Goal: Task Accomplishment & Management: Complete application form

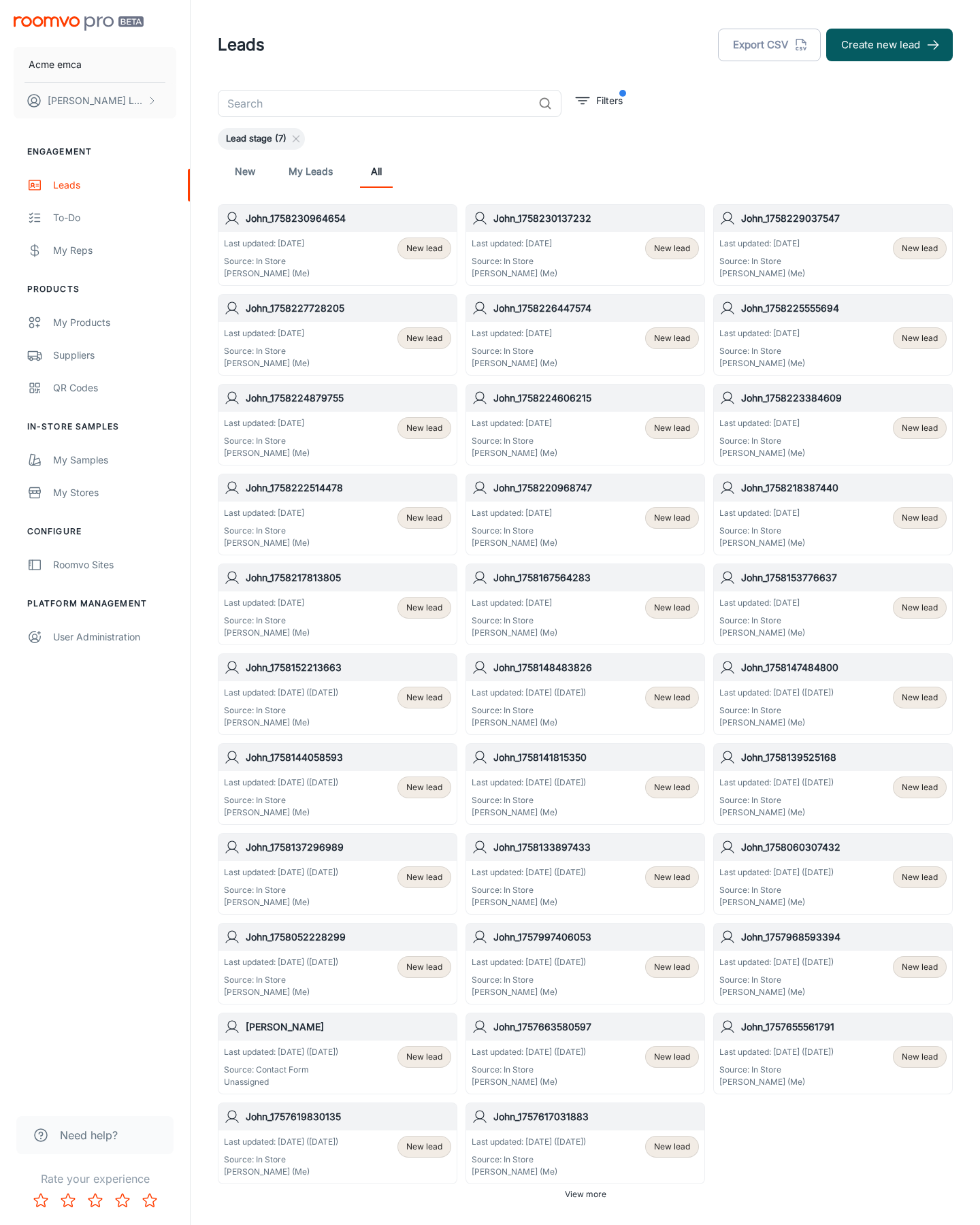
click at [890, 45] on button "Create new lead" at bounding box center [889, 44] width 127 height 33
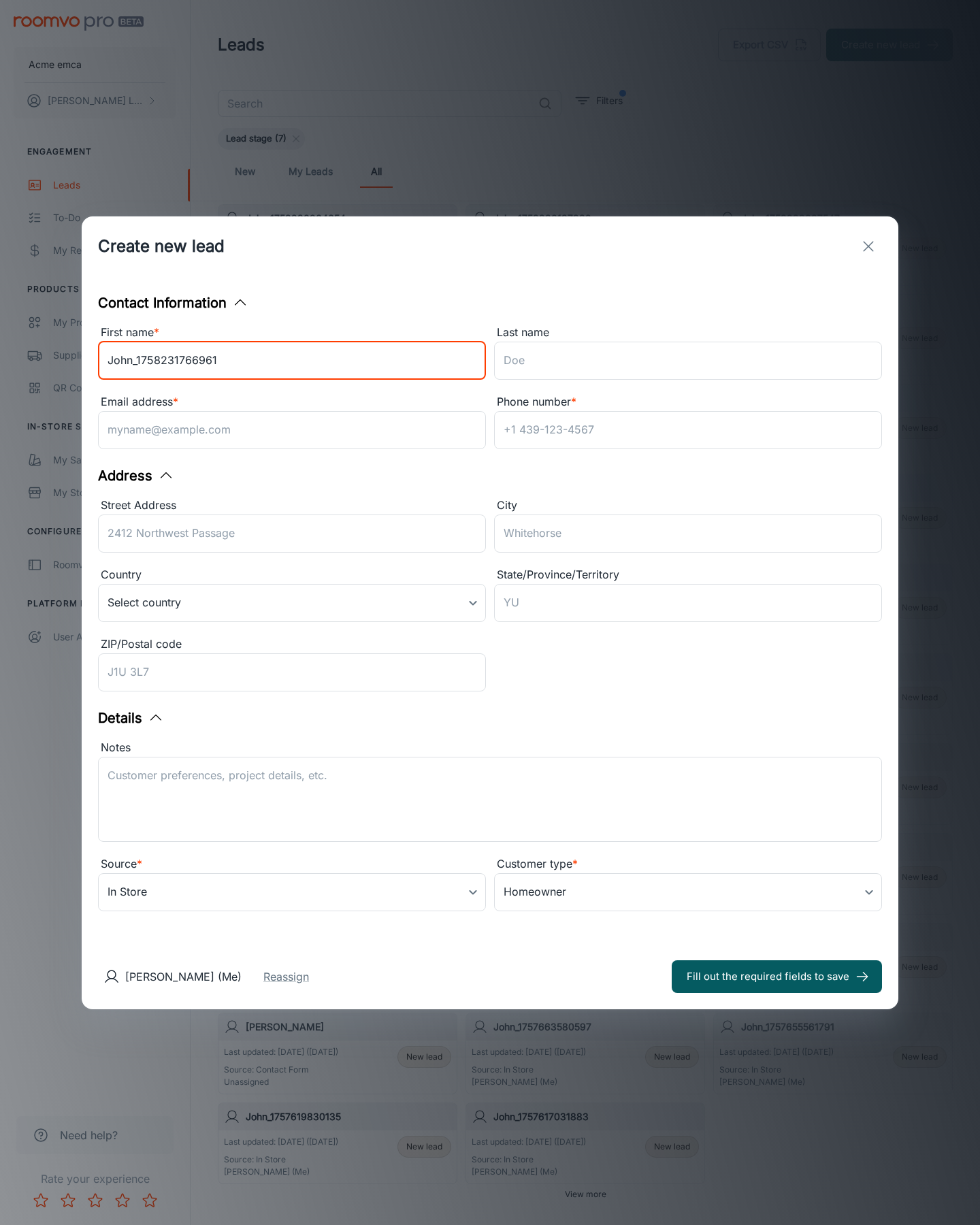
type input "John_1758231766961"
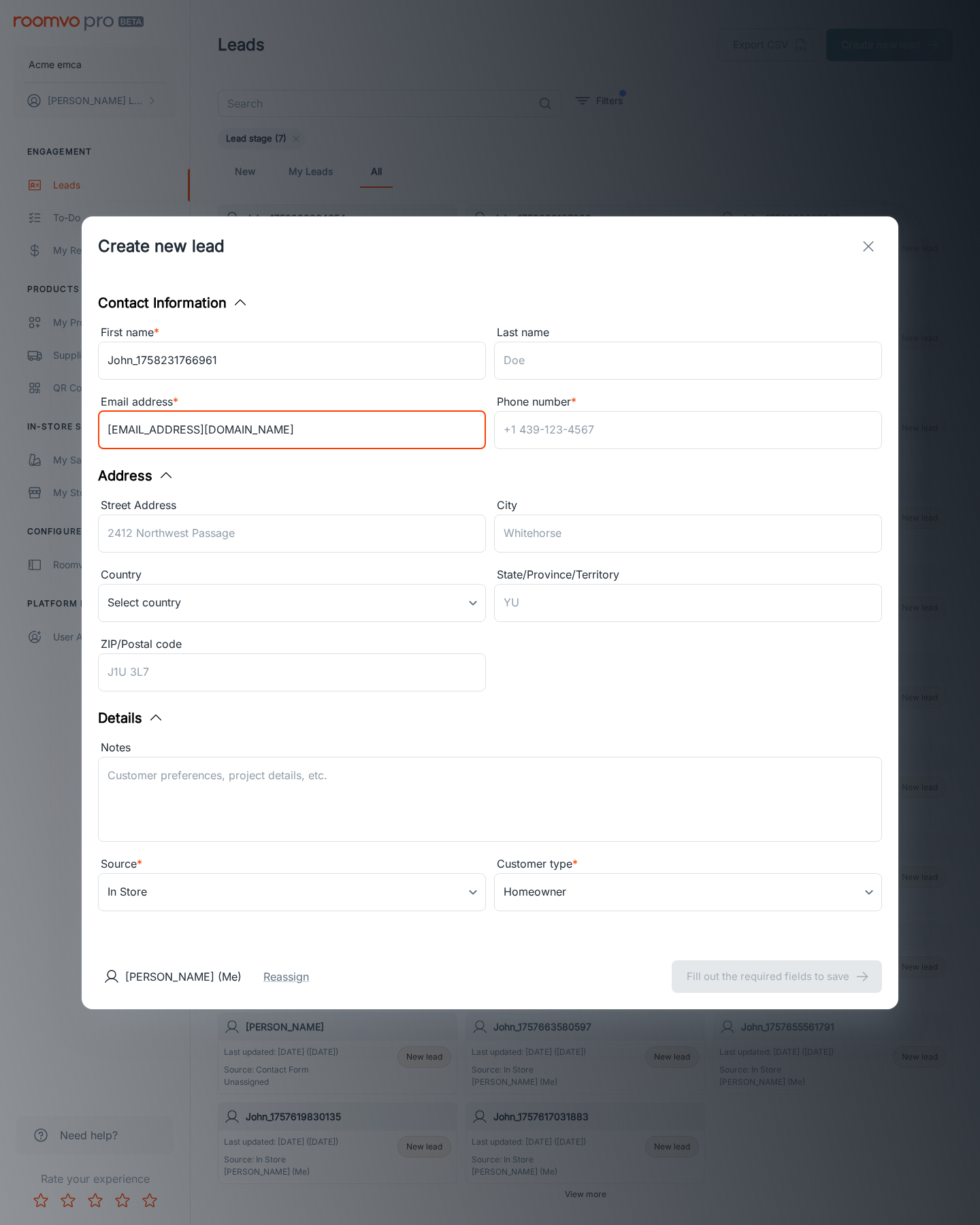
type input "[EMAIL_ADDRESS][DOMAIN_NAME]"
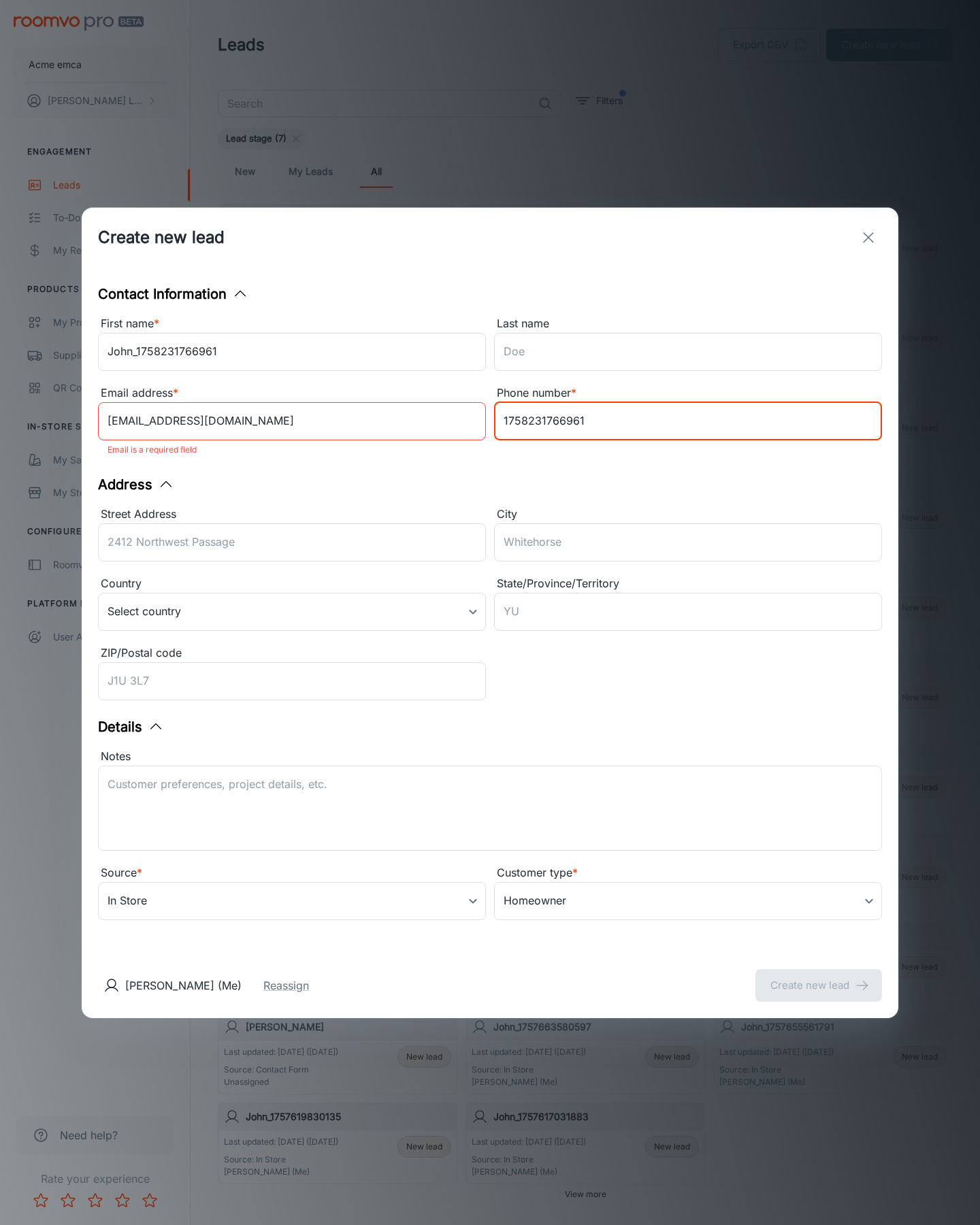
type input "1758231766961"
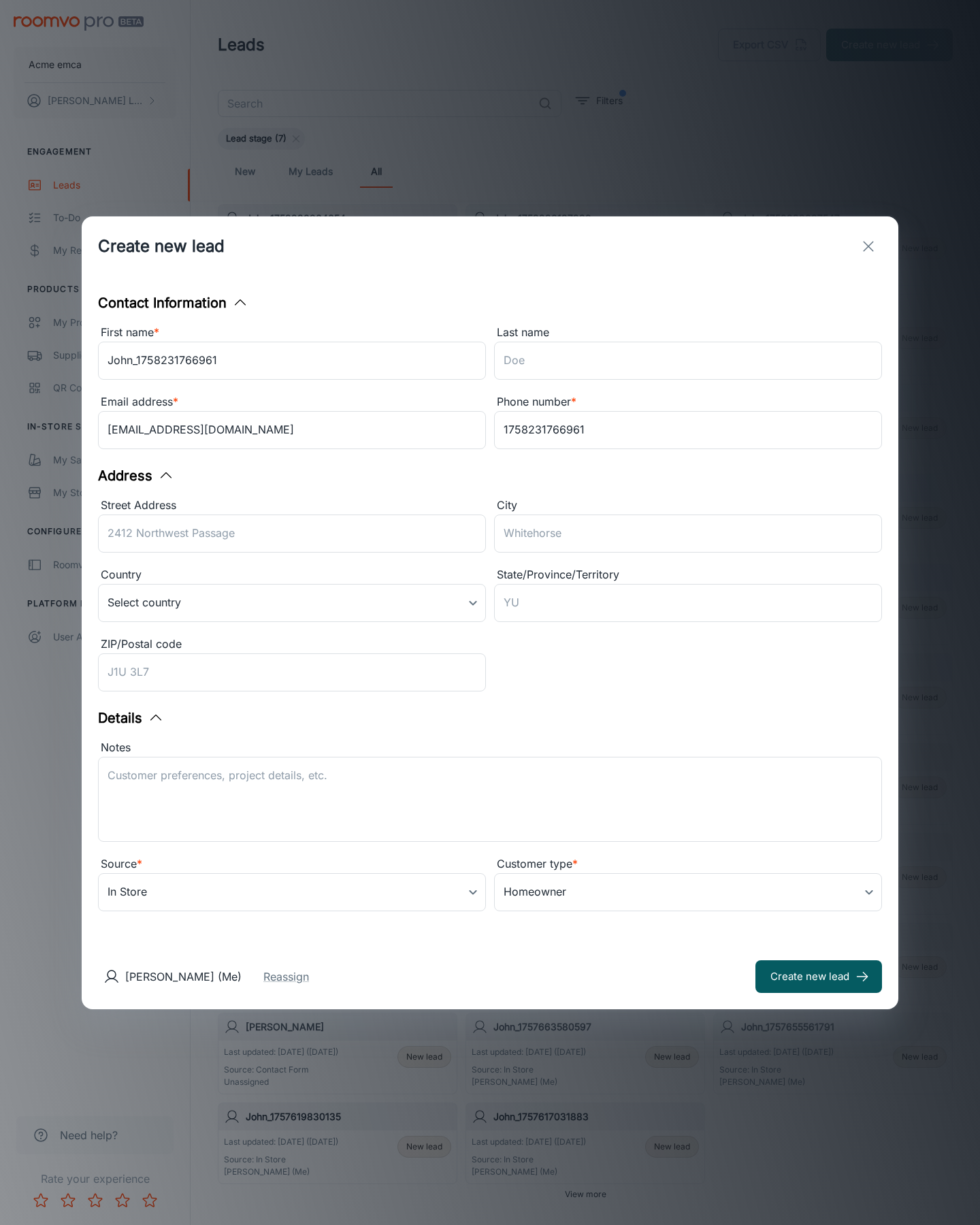
click at [819, 976] on button "Create new lead" at bounding box center [819, 976] width 127 height 33
